Goal: Use online tool/utility: Utilize a website feature to perform a specific function

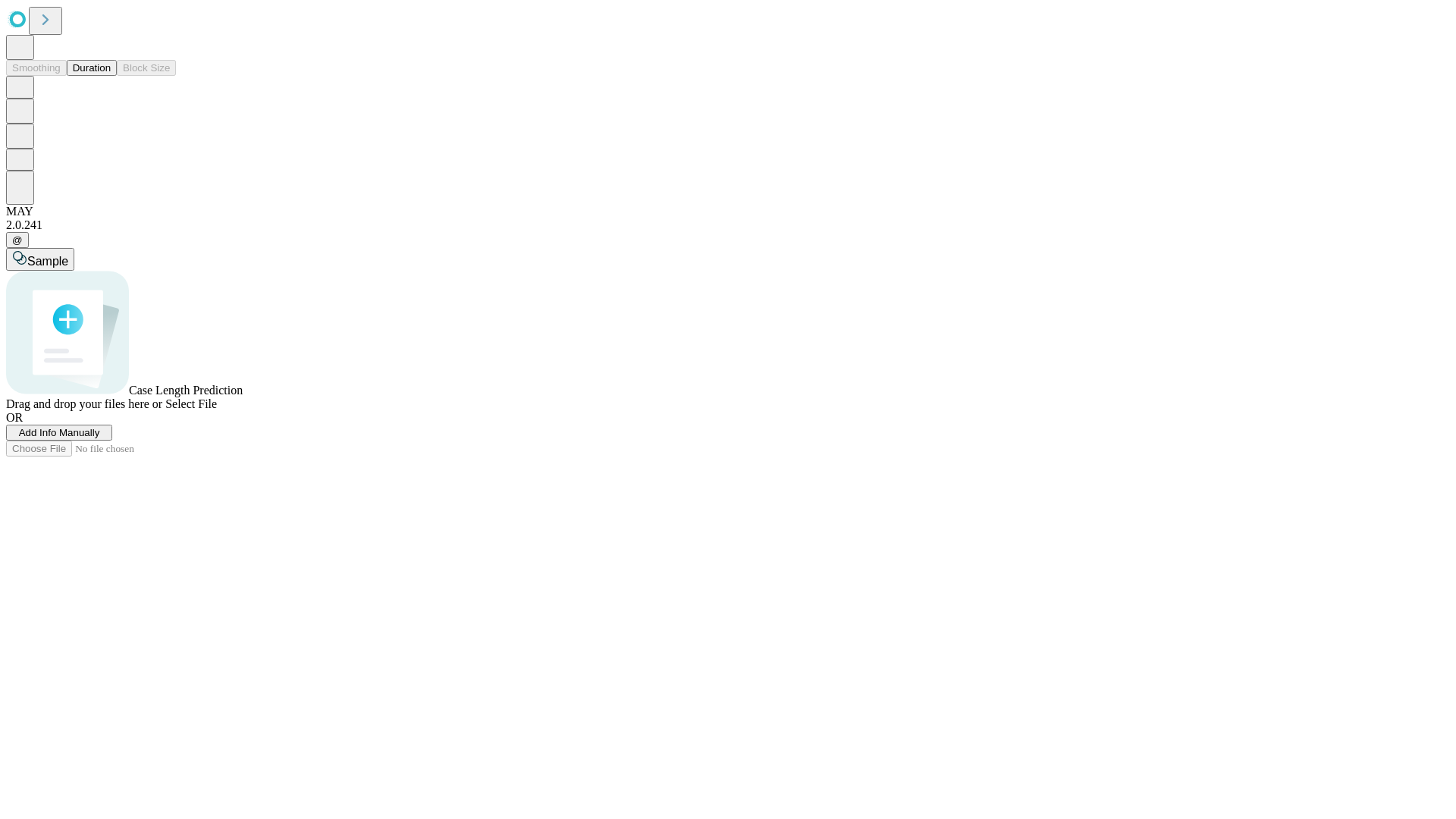
click at [100, 438] on span "Add Info Manually" at bounding box center [60, 432] width 81 height 12
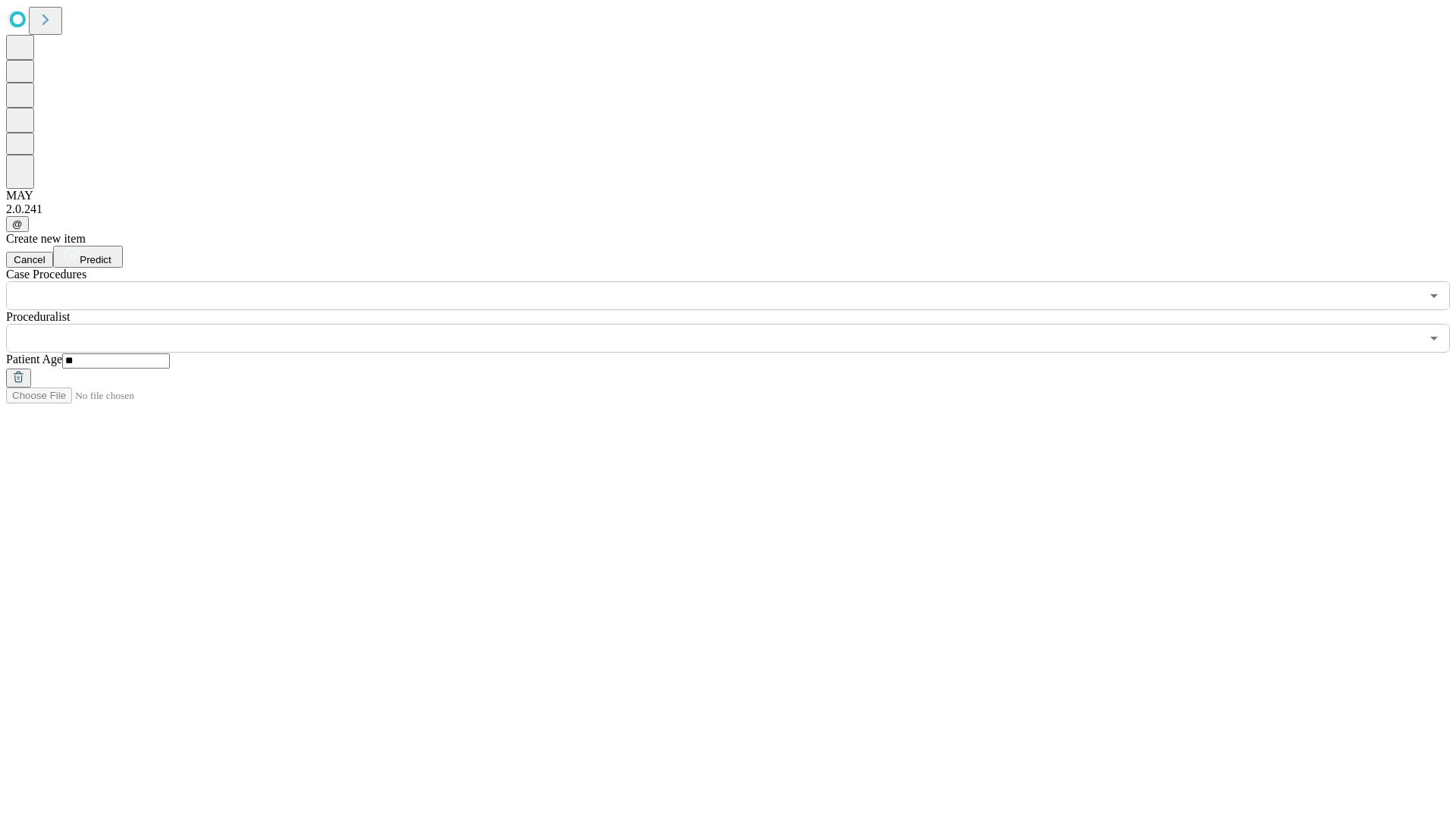
type input "**"
click at [739, 324] on input "text" at bounding box center [713, 338] width 1414 height 28
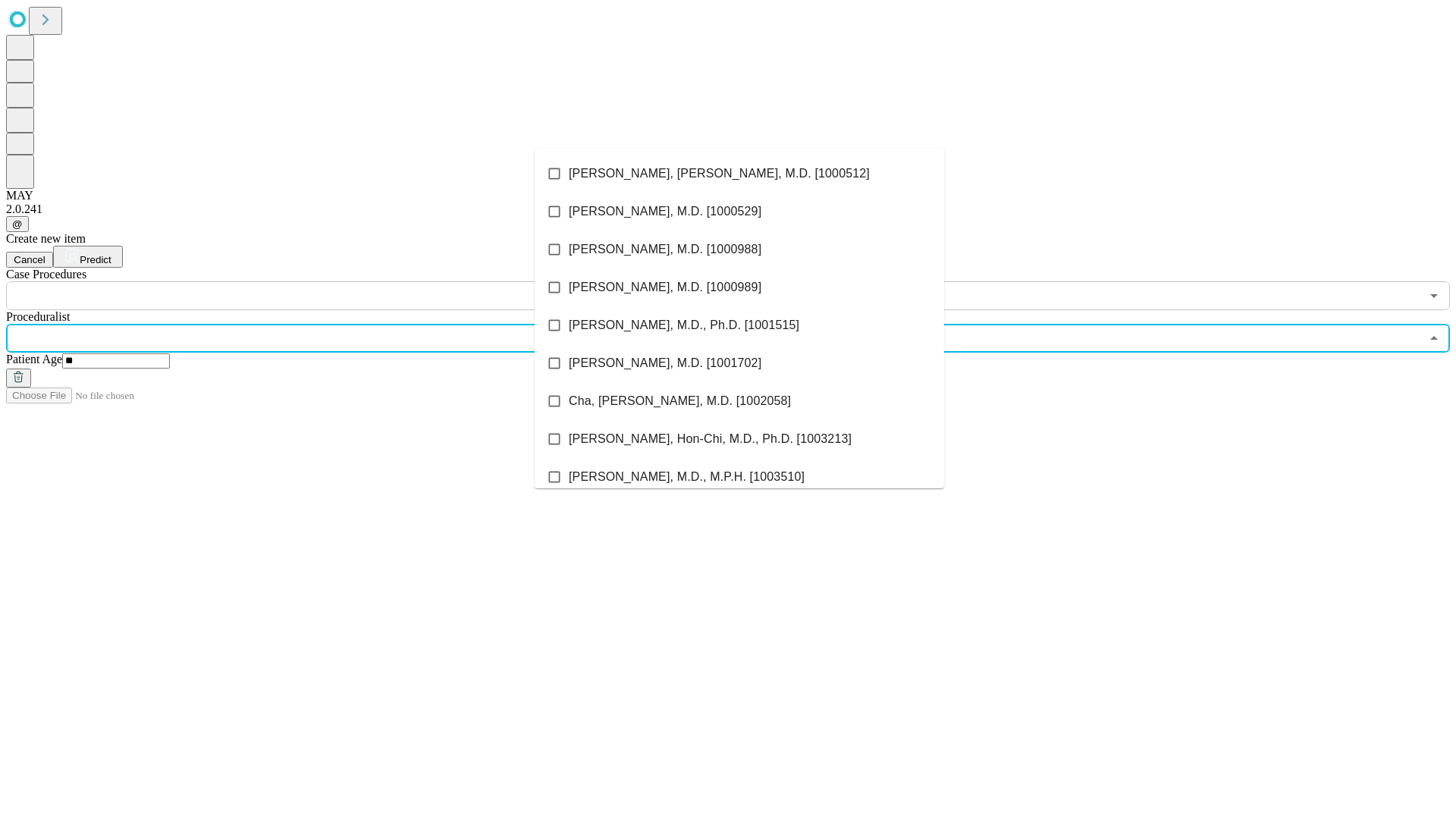
click at [740, 174] on li "[PERSON_NAME], [PERSON_NAME], M.D. [1000512]" at bounding box center [739, 173] width 410 height 38
click at [318, 281] on input "text" at bounding box center [713, 295] width 1414 height 28
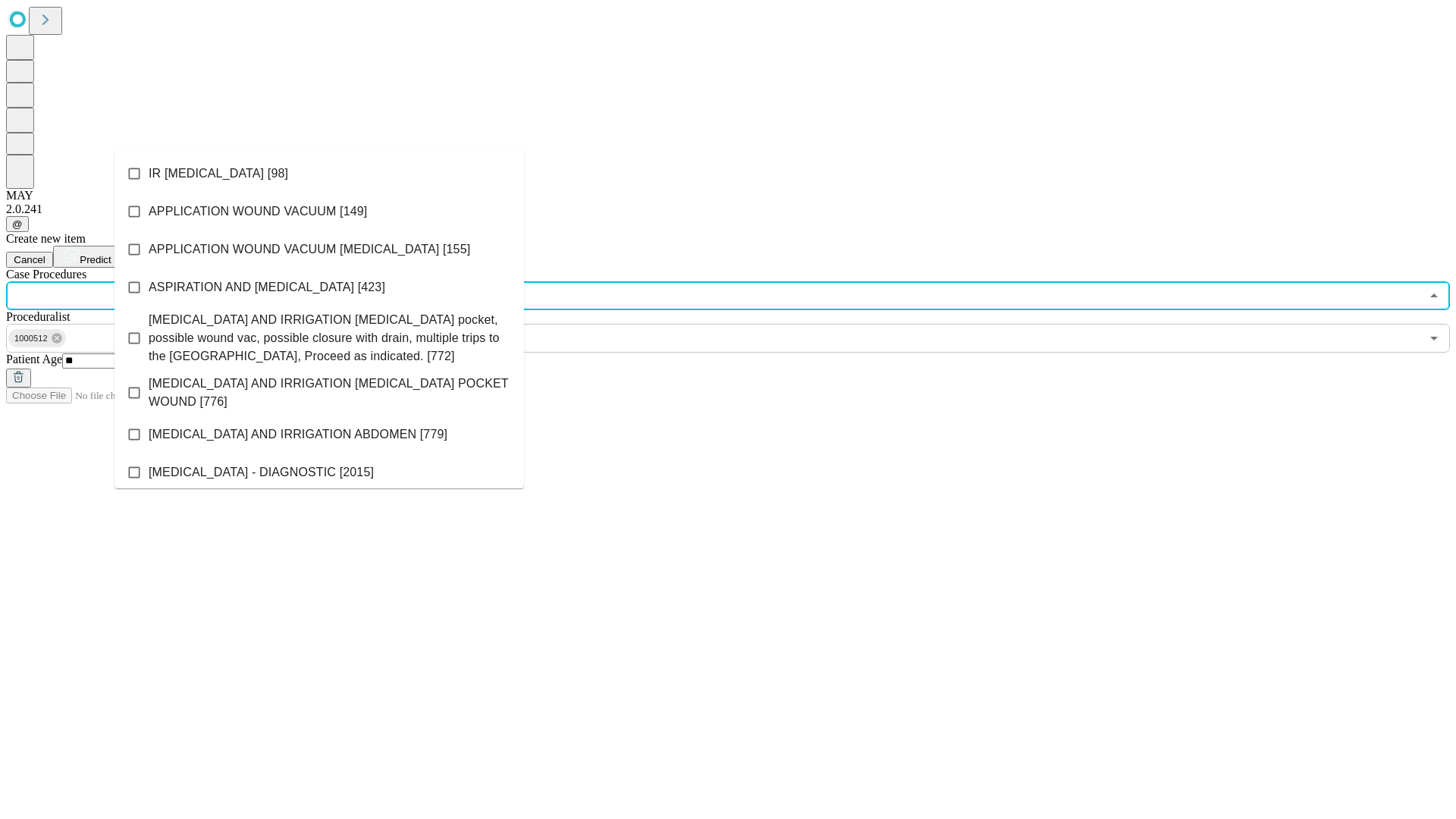
click at [319, 174] on li "IR [MEDICAL_DATA] [98]" at bounding box center [319, 173] width 410 height 38
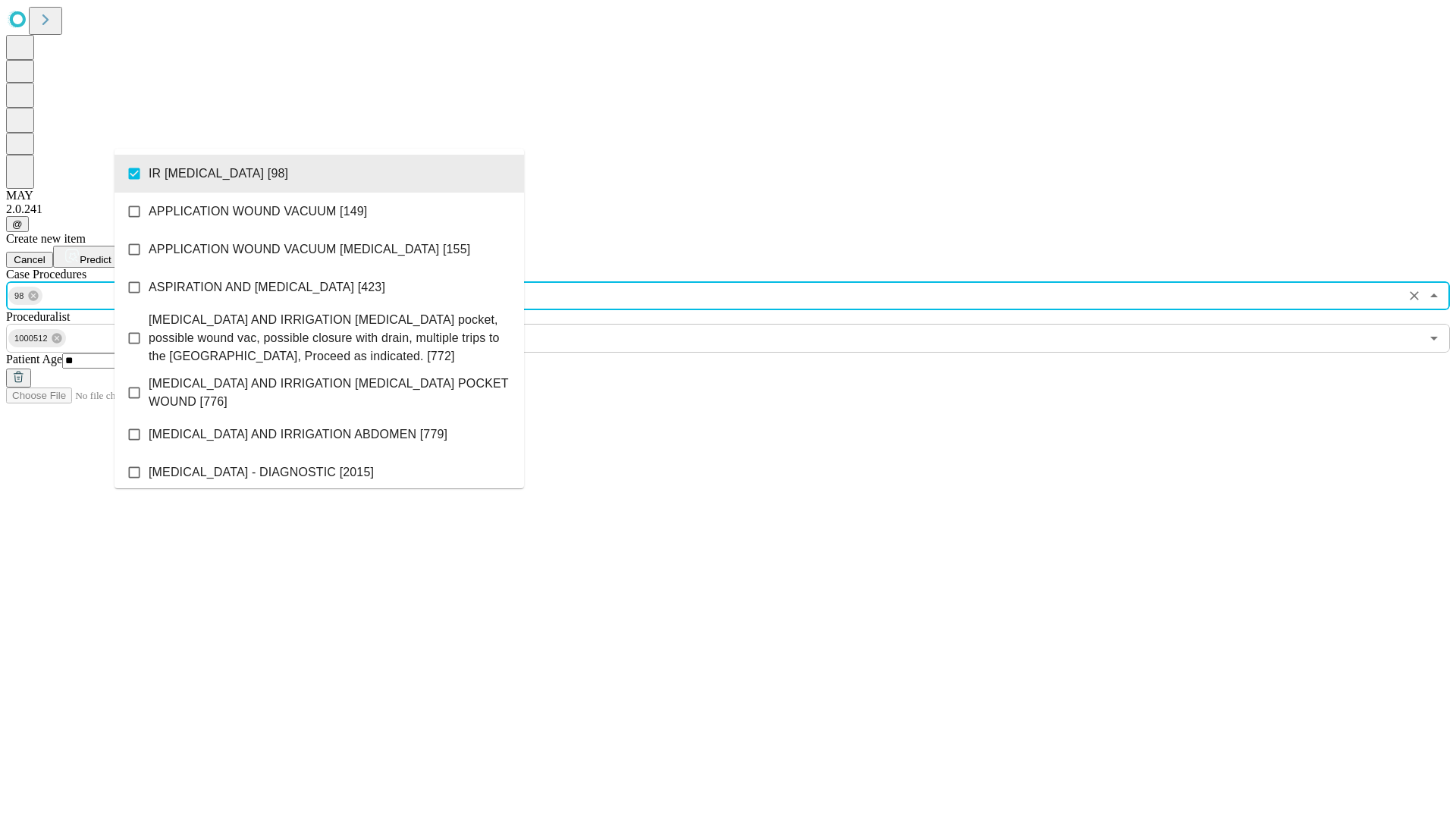
click at [111, 254] on span "Predict" at bounding box center [95, 259] width 31 height 12
